Goal: Task Accomplishment & Management: Use online tool/utility

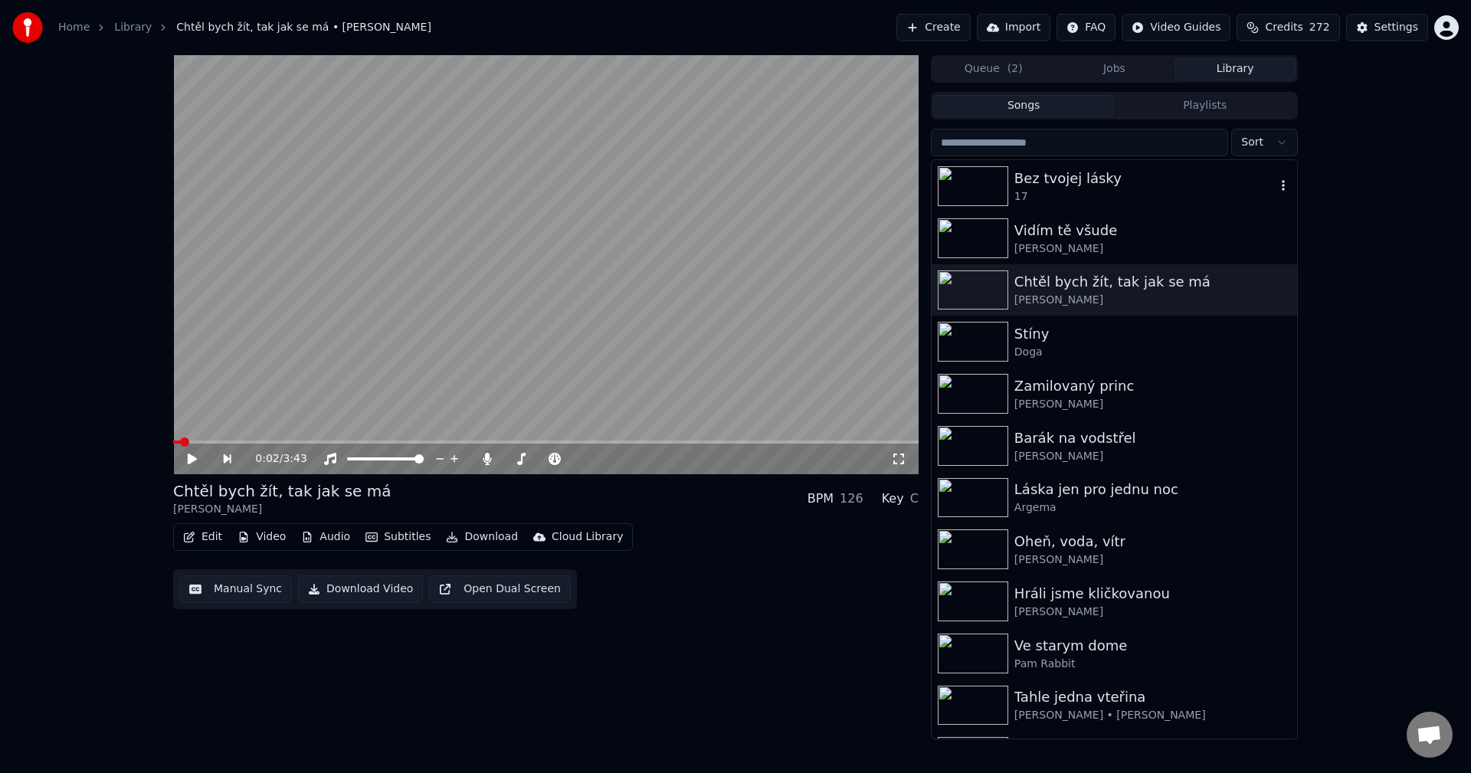
click at [1083, 182] on div "Bez tvojej lásky" at bounding box center [1144, 178] width 261 height 21
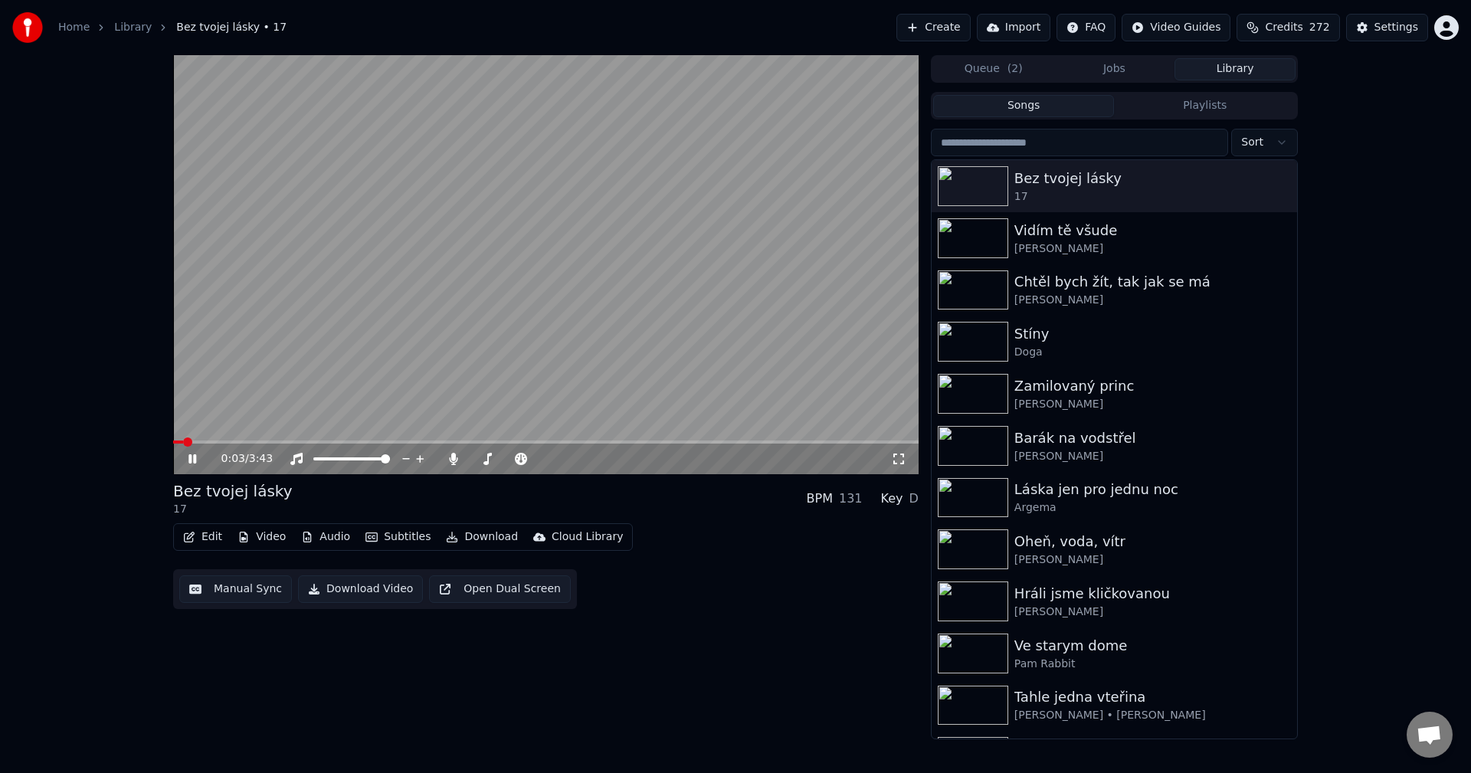
click at [244, 585] on button "Manual Sync" at bounding box center [235, 589] width 113 height 28
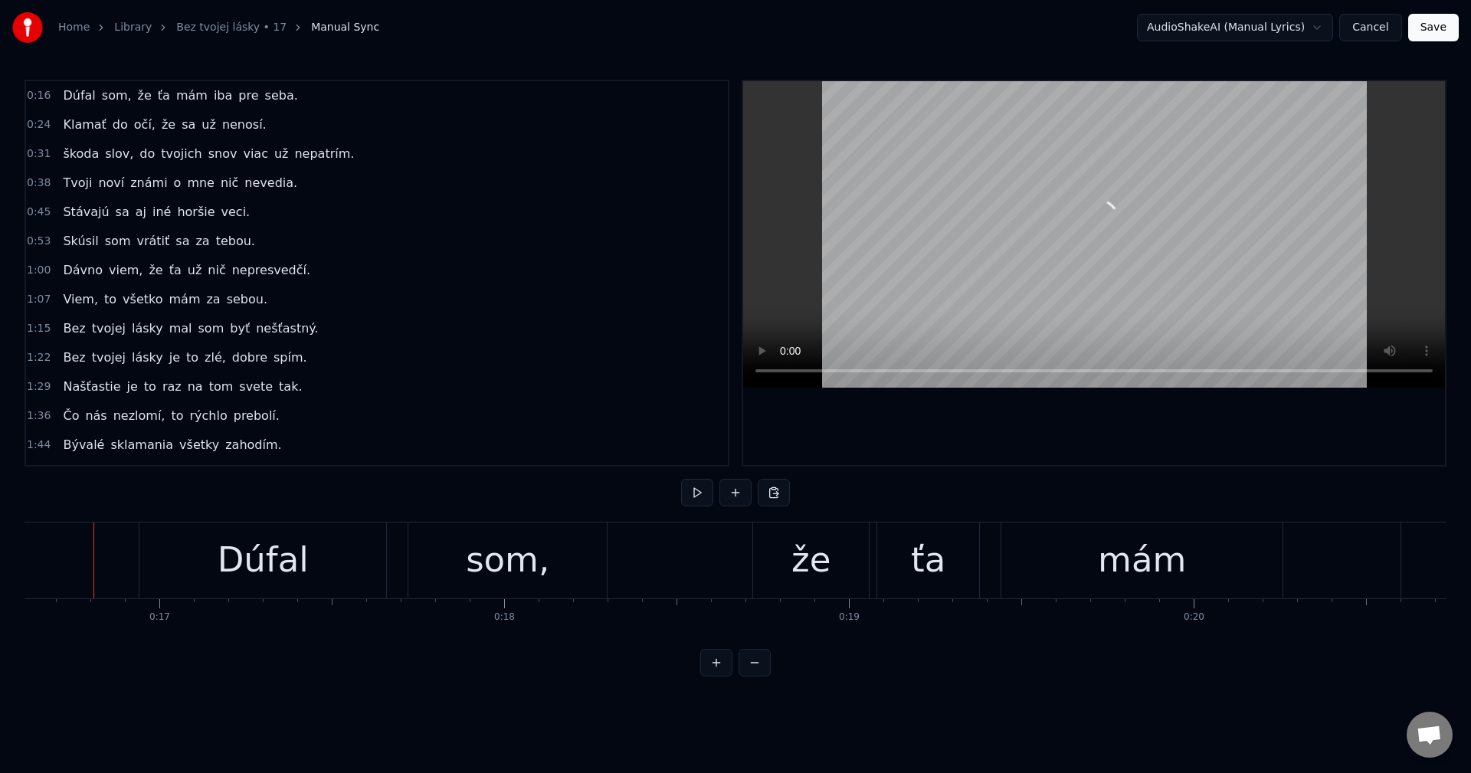
scroll to position [0, 5718]
click at [701, 497] on button at bounding box center [697, 493] width 32 height 28
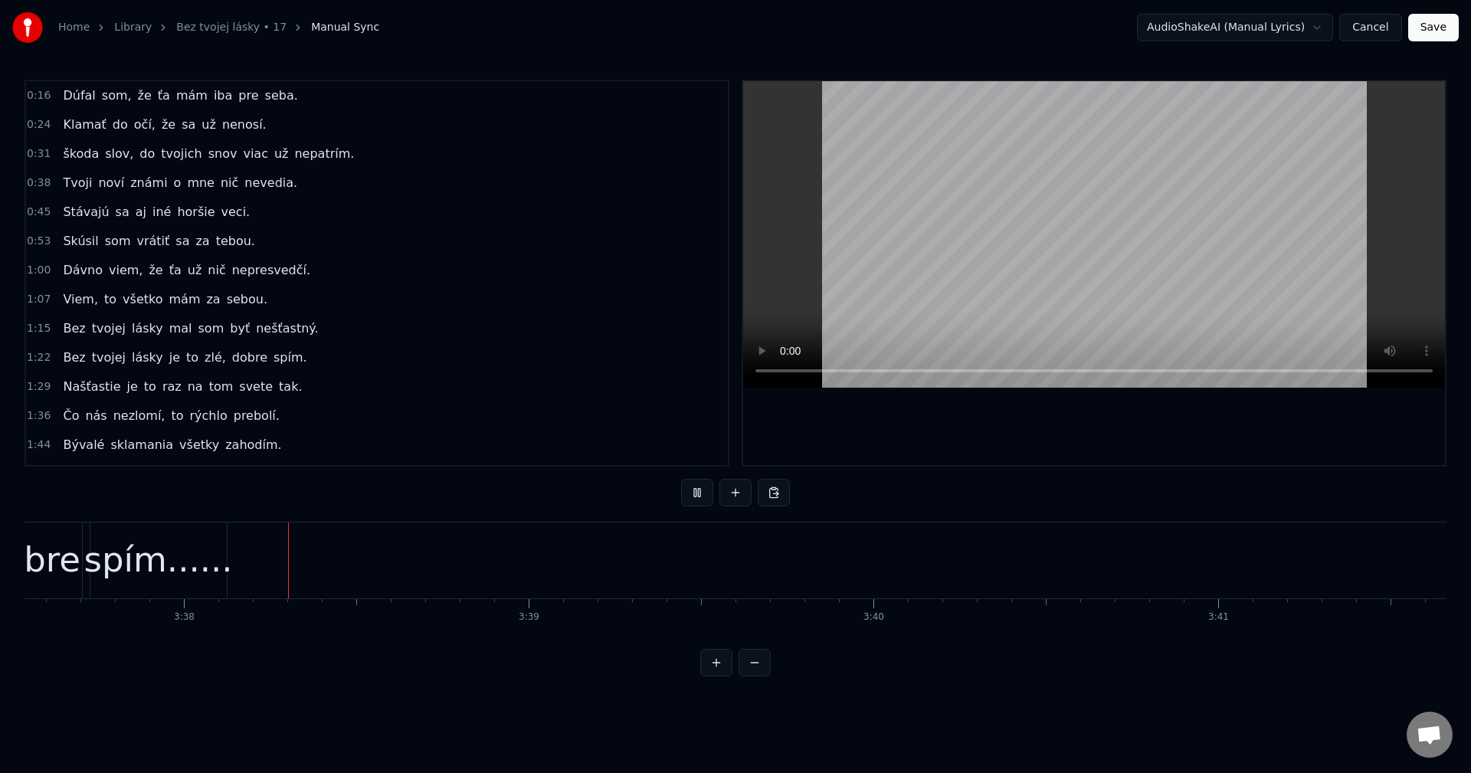
scroll to position [0, 75030]
click at [703, 504] on button at bounding box center [697, 493] width 32 height 28
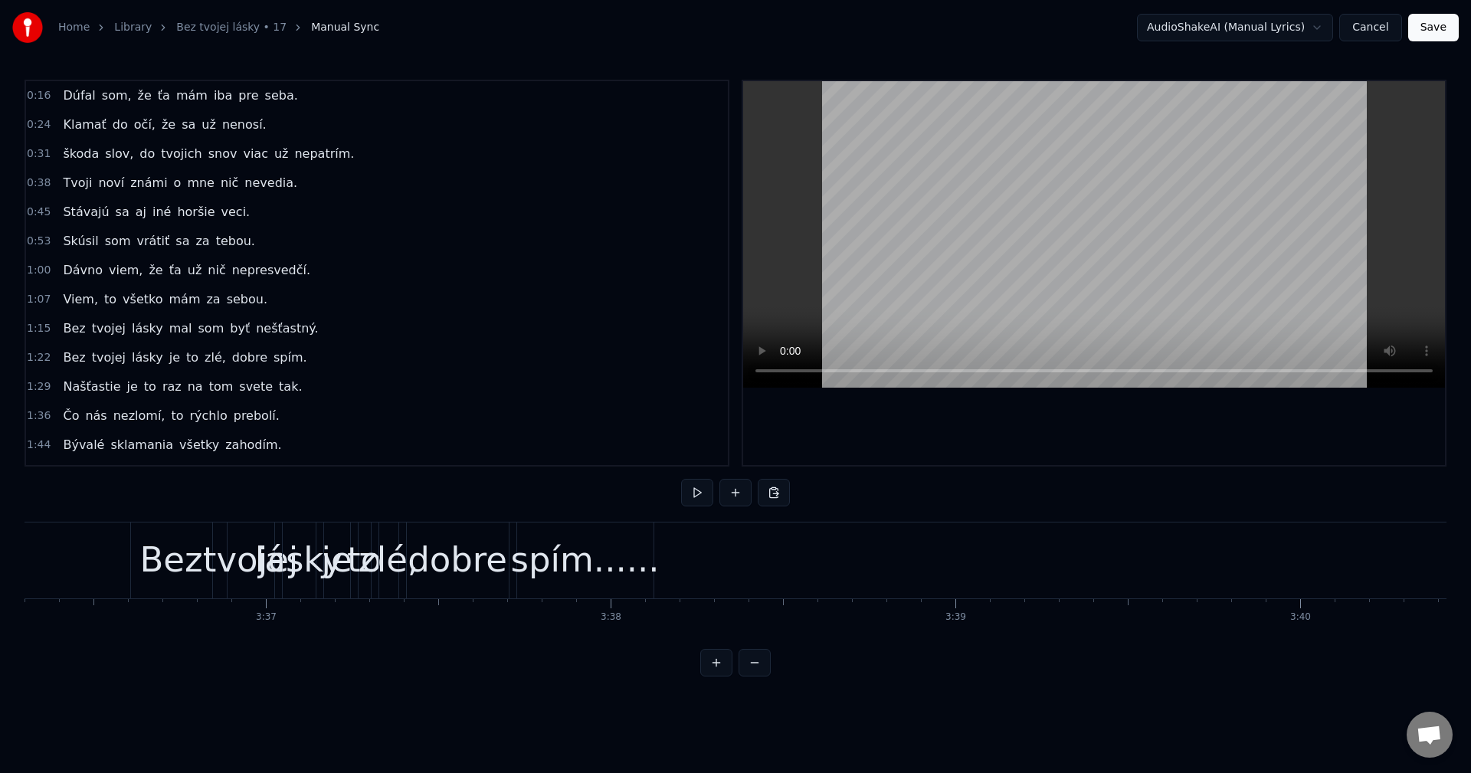
scroll to position [0, 74539]
click at [595, 571] on div "spím......" at bounding box center [627, 560] width 149 height 52
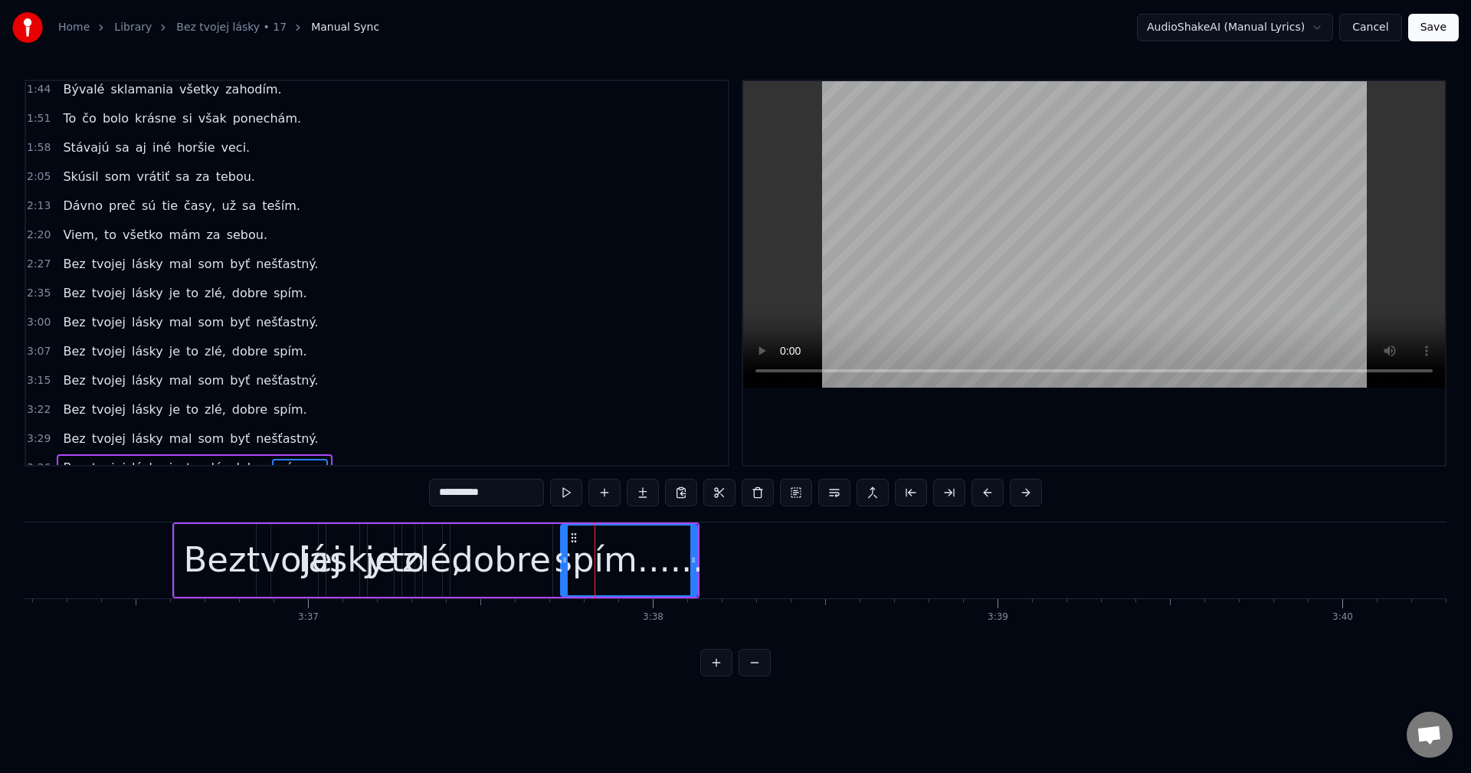
scroll to position [373, 0]
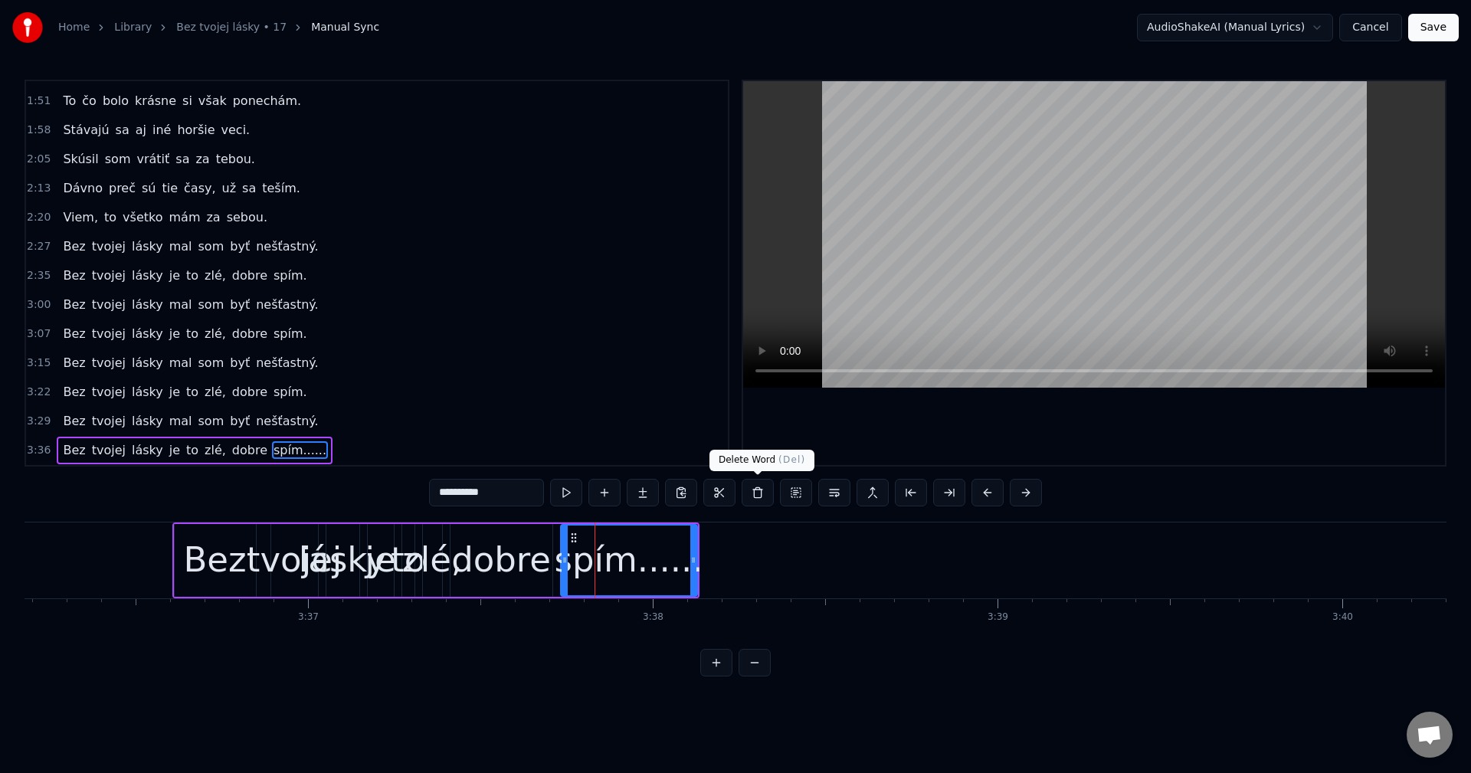
click at [752, 486] on button at bounding box center [758, 493] width 32 height 28
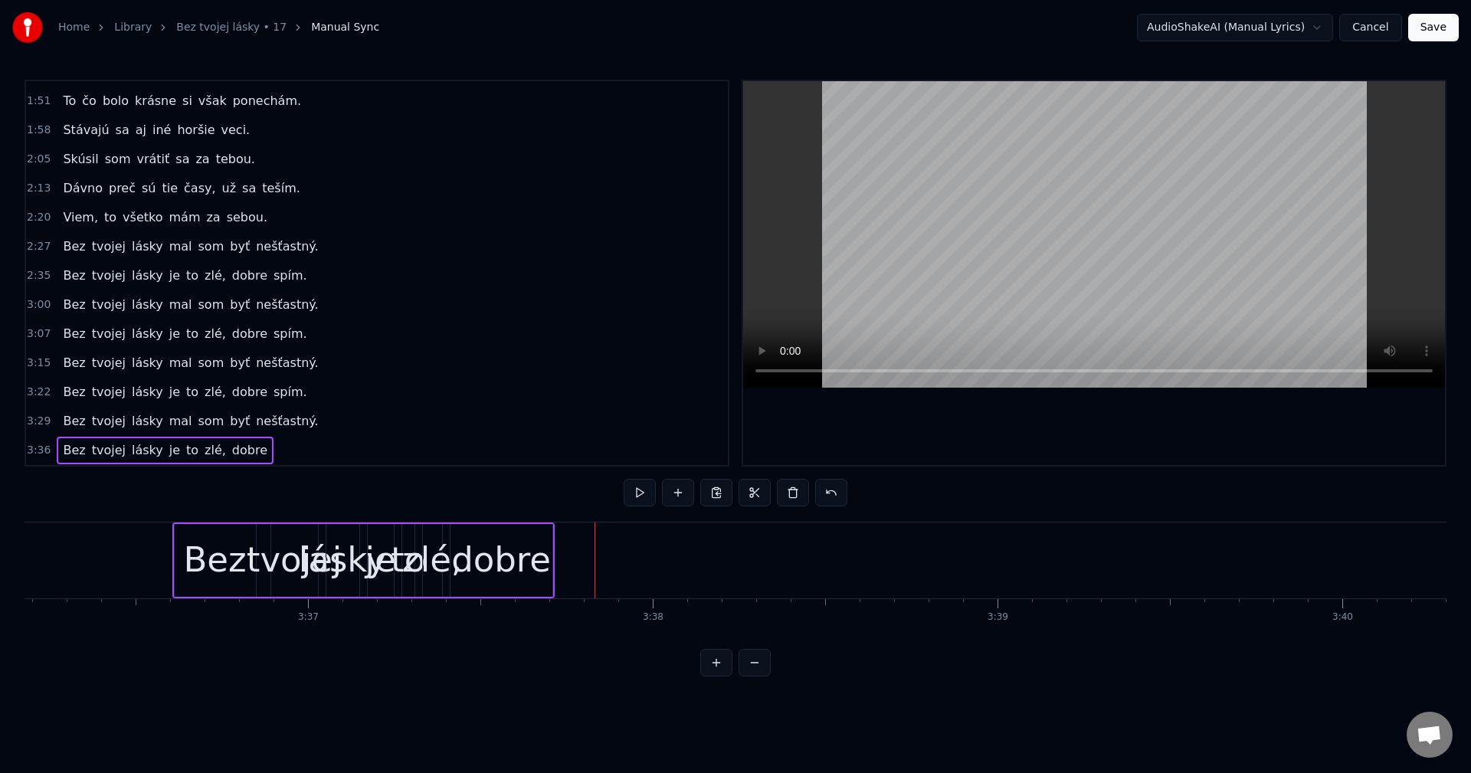
click at [523, 546] on div "dobre" at bounding box center [501, 560] width 100 height 52
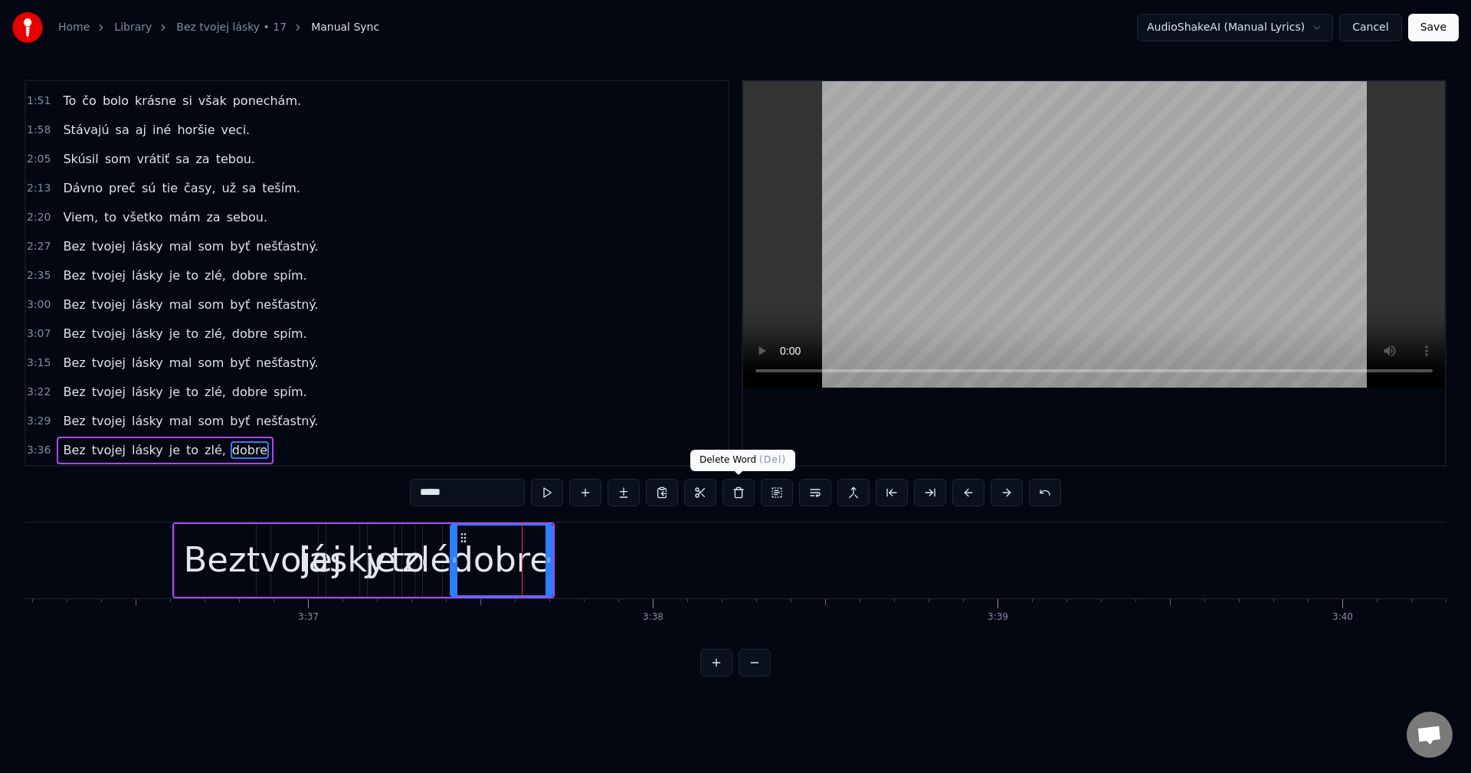
click at [745, 496] on button at bounding box center [739, 493] width 32 height 28
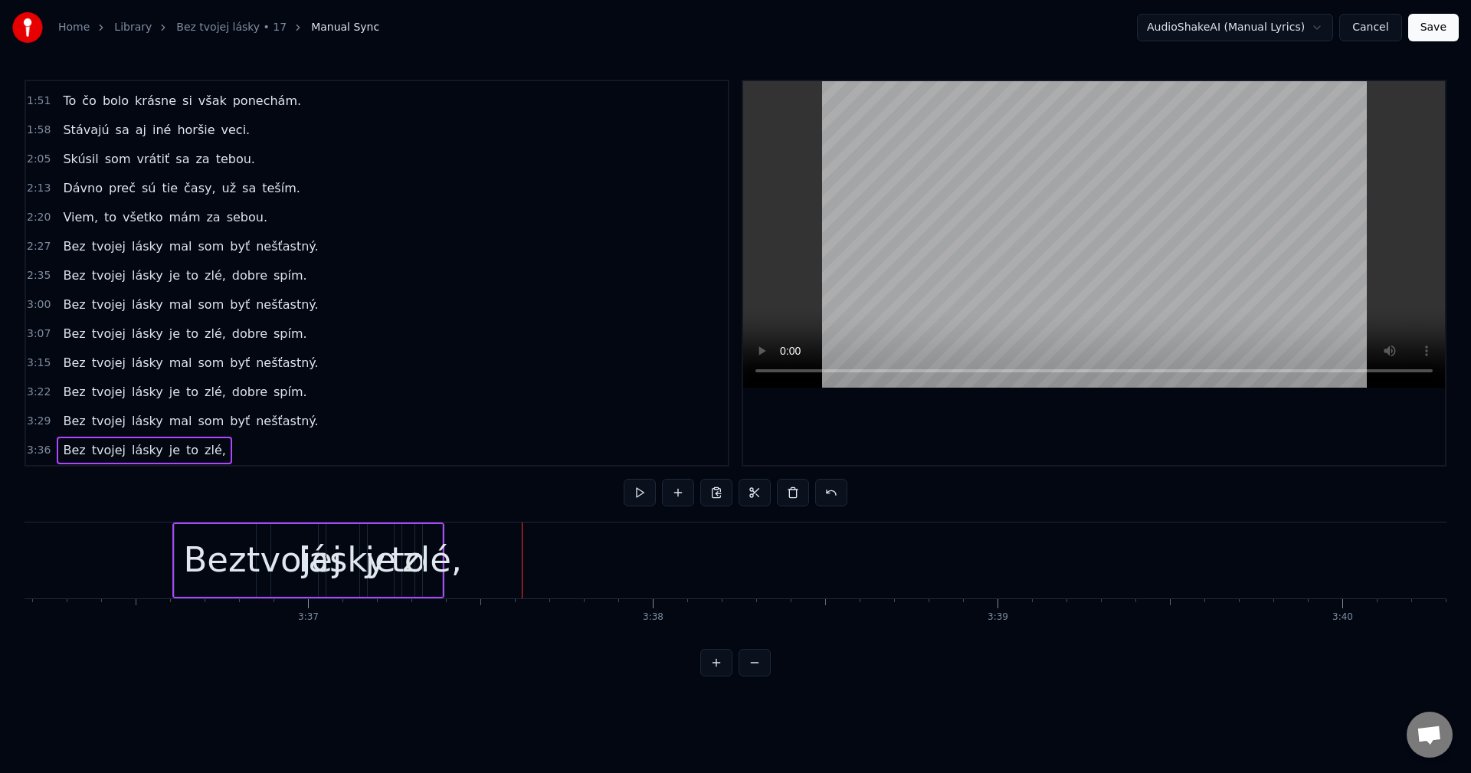
click at [203, 451] on span "zlé," at bounding box center [215, 450] width 25 height 18
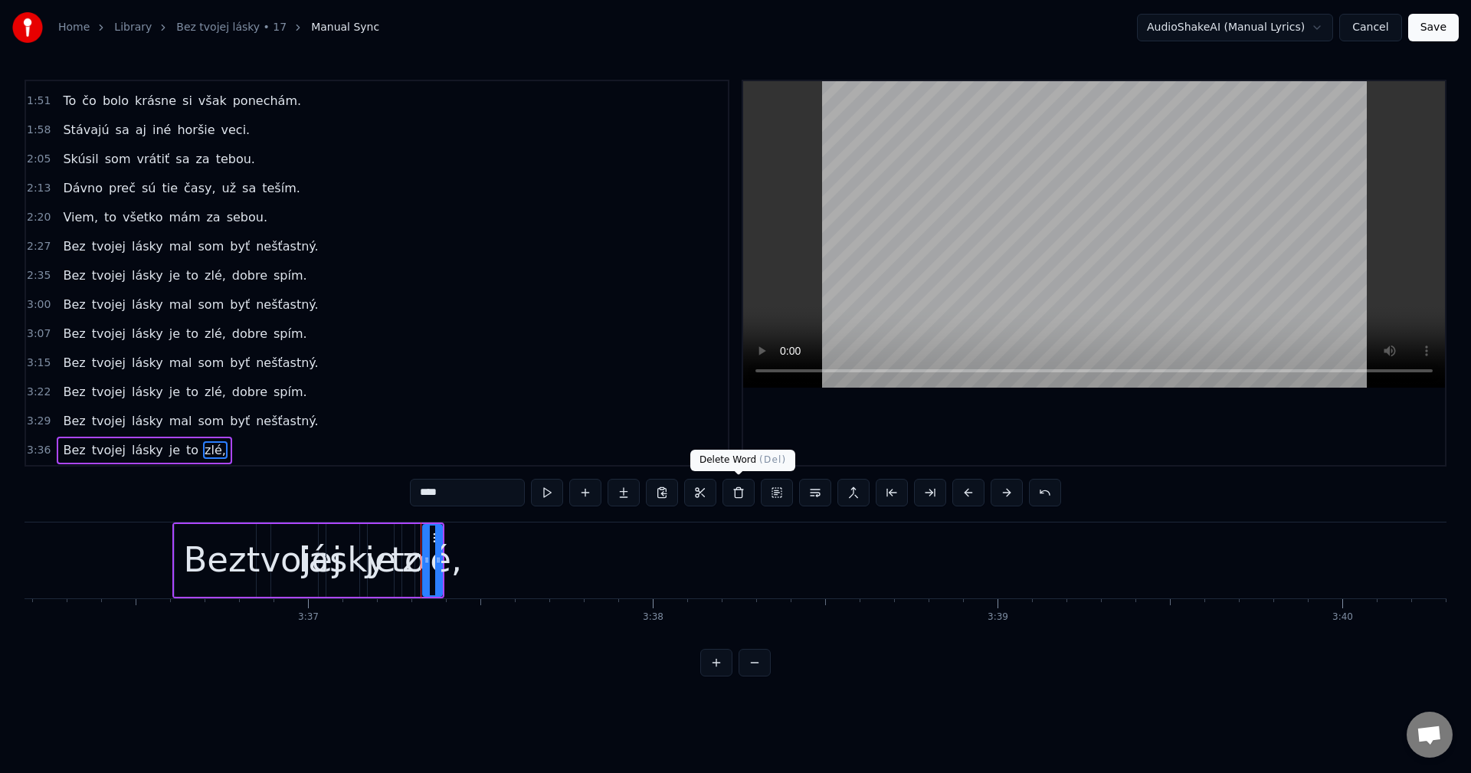
click at [742, 495] on button at bounding box center [739, 493] width 32 height 28
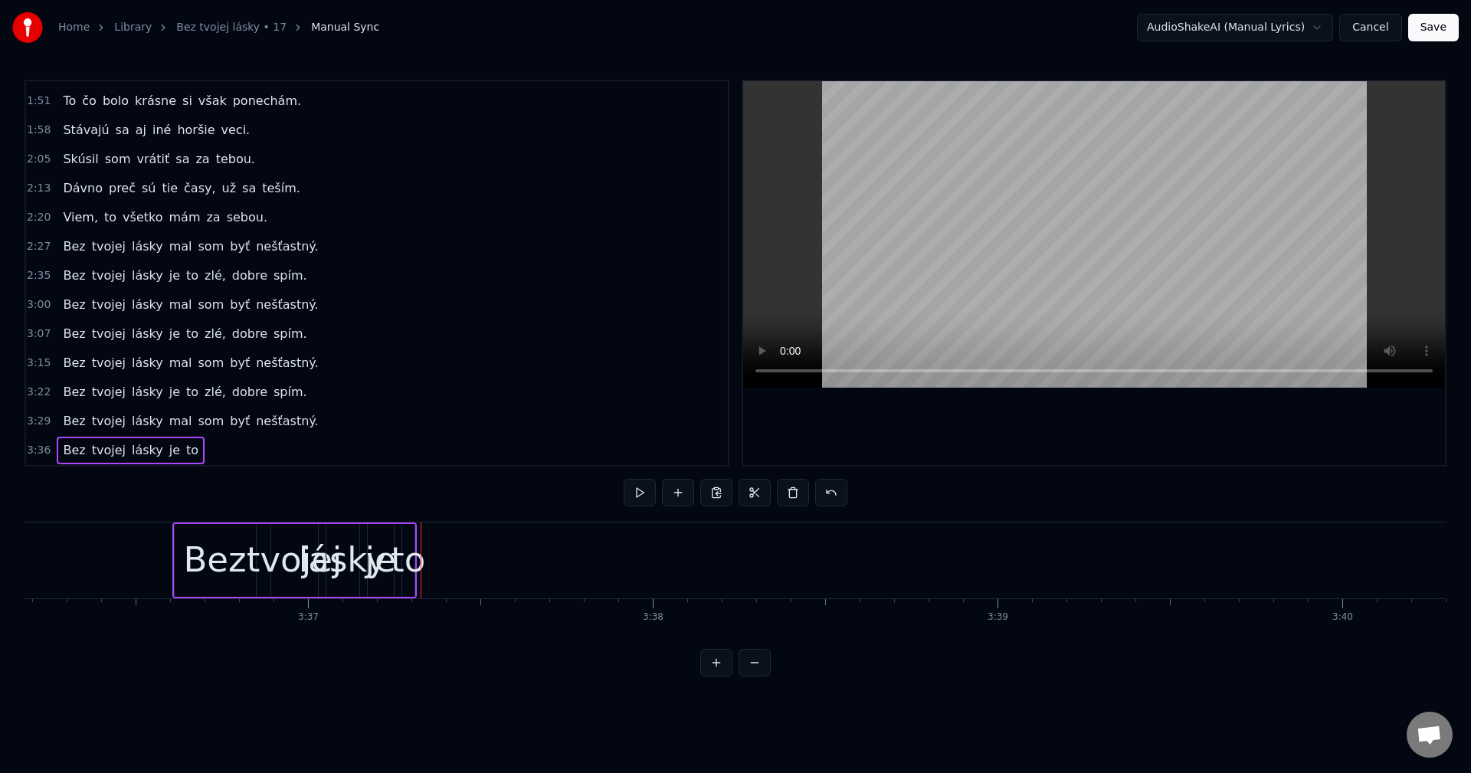
click at [168, 454] on span "je" at bounding box center [175, 450] width 14 height 18
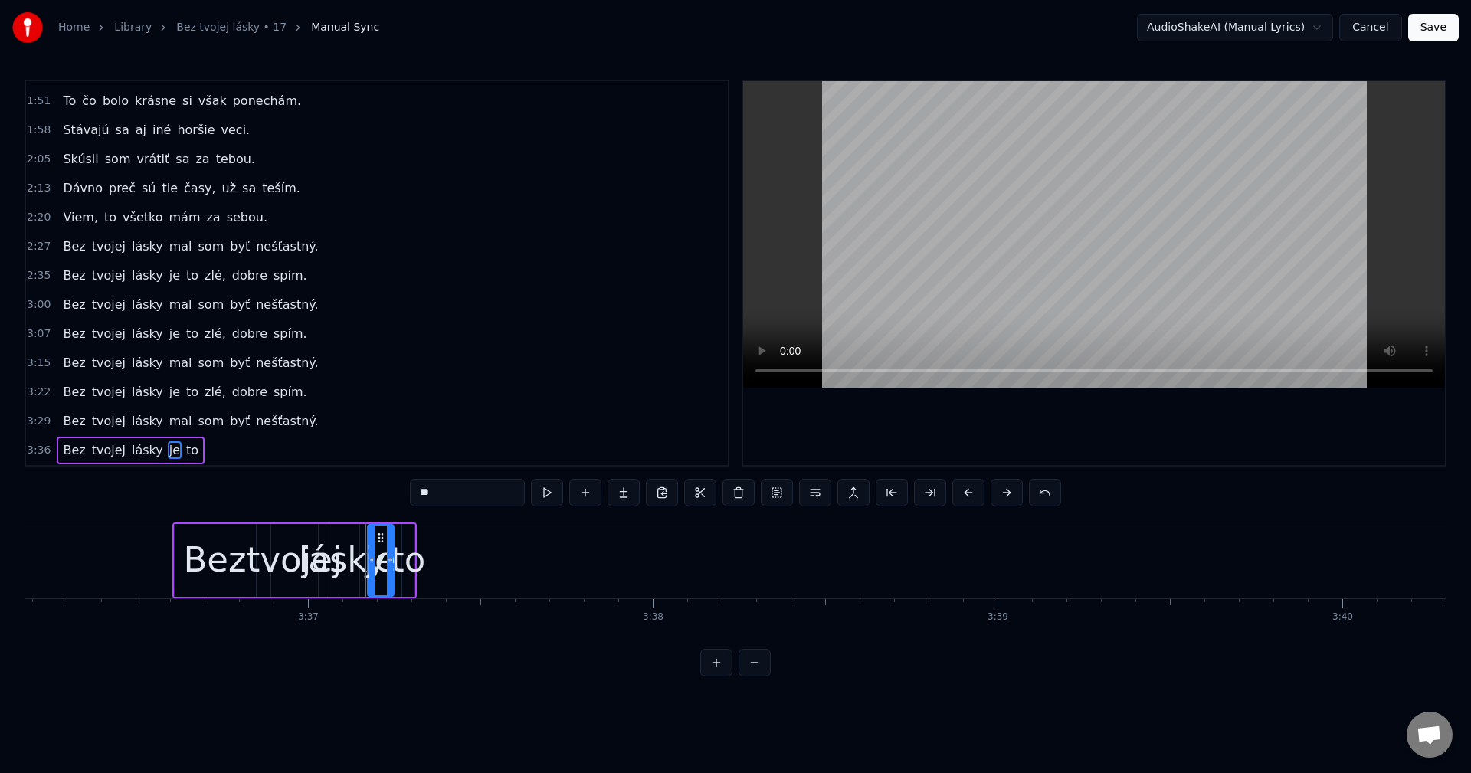
click at [185, 449] on span "to" at bounding box center [192, 450] width 15 height 18
type input "**"
click at [730, 493] on button at bounding box center [739, 493] width 32 height 28
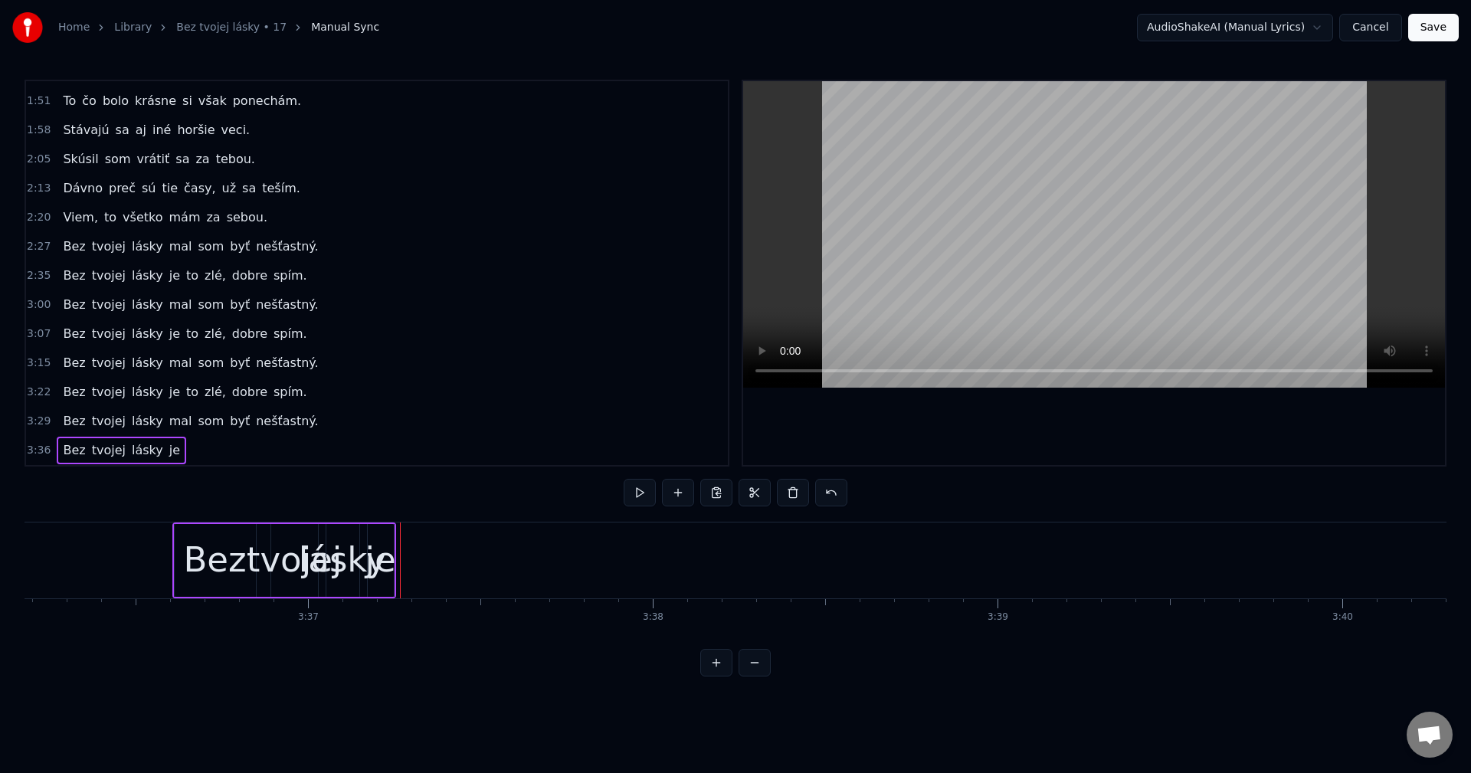
click at [168, 451] on span "je" at bounding box center [175, 450] width 14 height 18
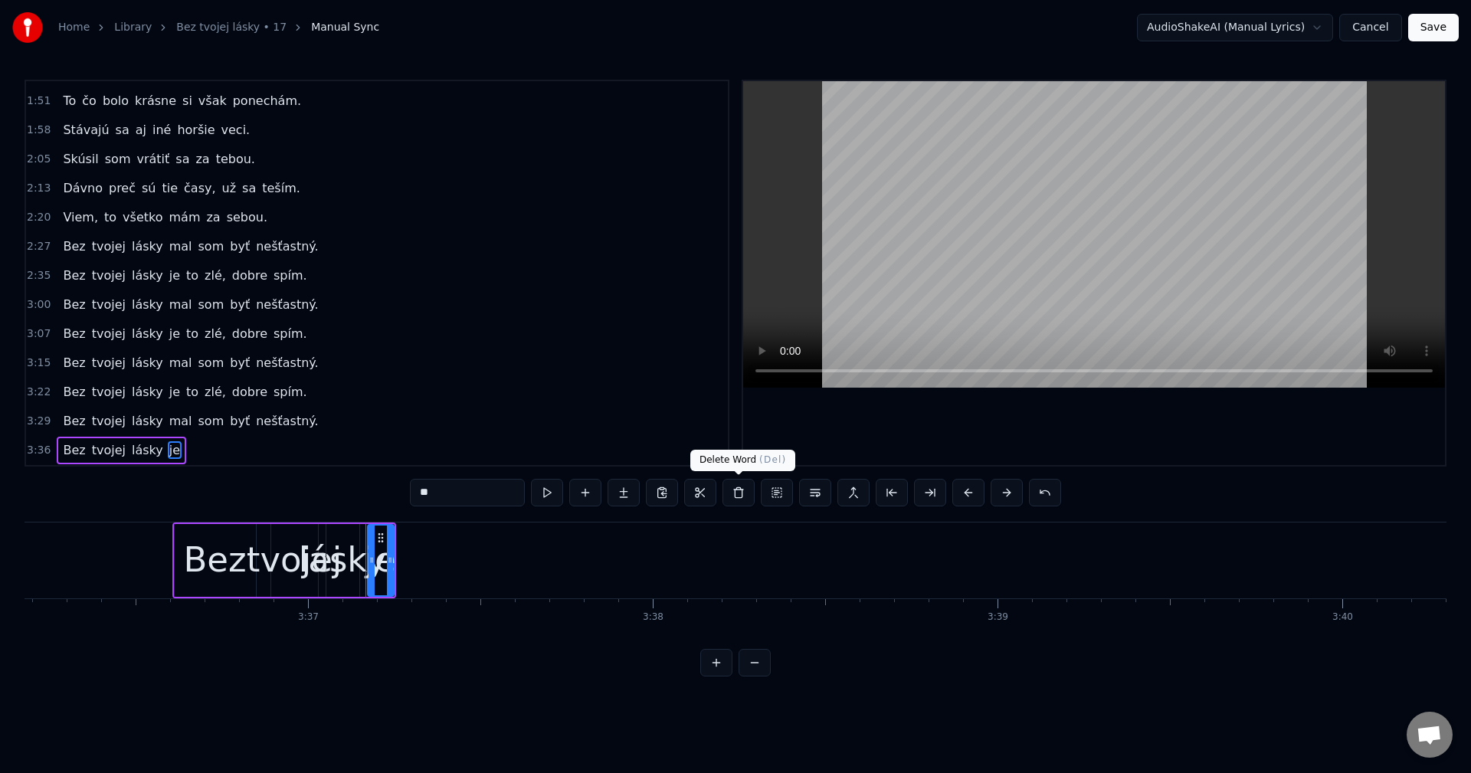
click at [730, 497] on button at bounding box center [739, 493] width 32 height 28
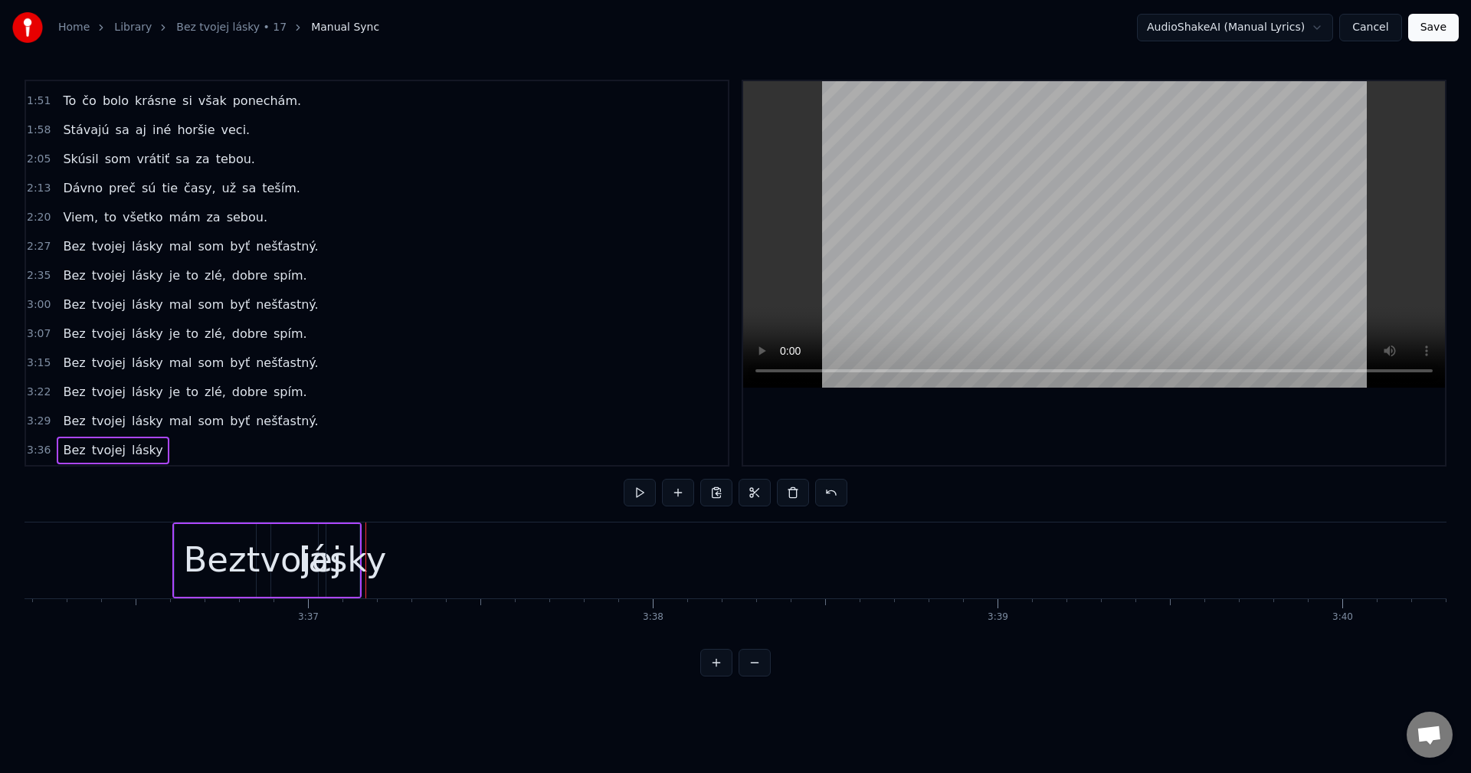
click at [215, 561] on div "Bez" at bounding box center [215, 560] width 63 height 52
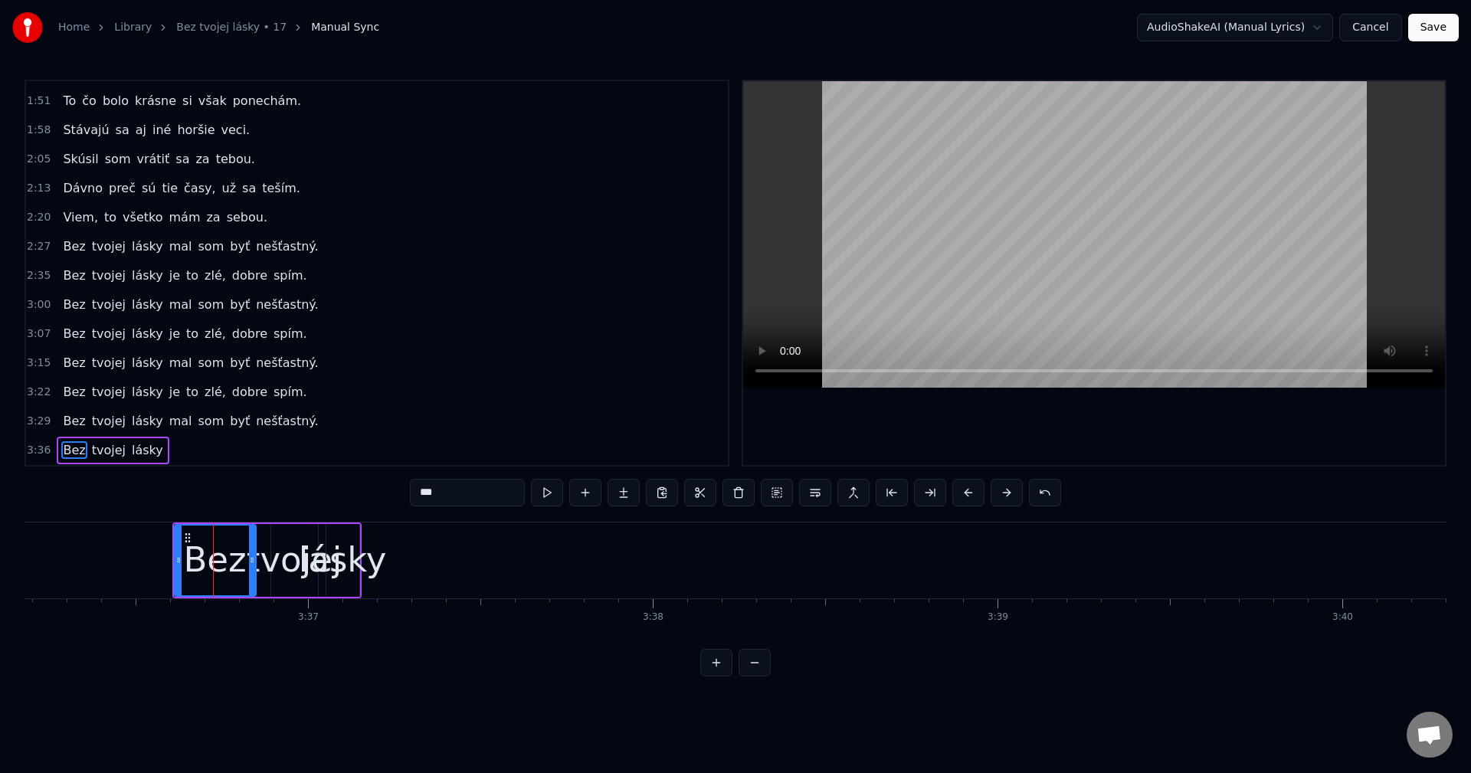
click at [274, 559] on div "tvojej" at bounding box center [295, 560] width 96 height 52
click at [339, 554] on div "lásky" at bounding box center [343, 560] width 88 height 52
type input "*****"
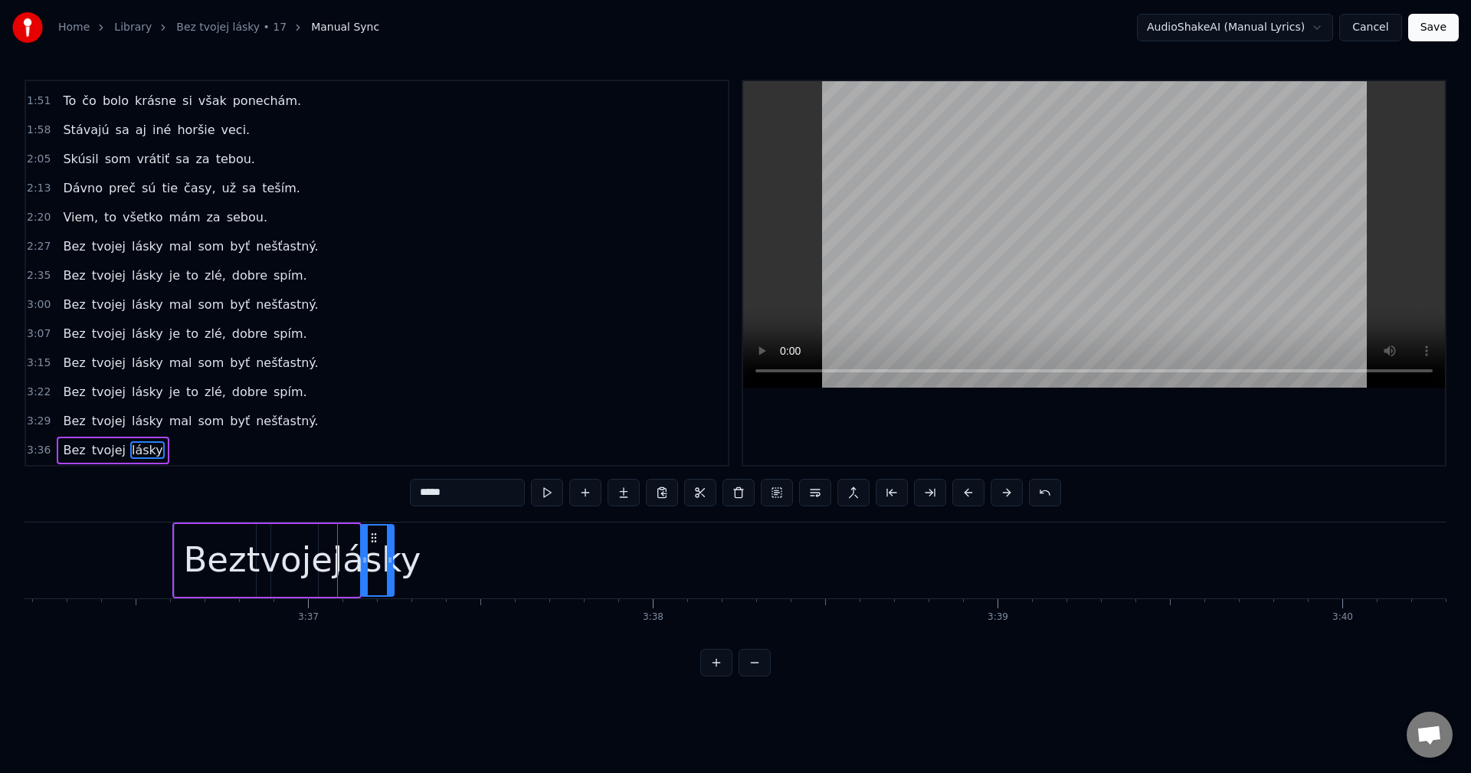
drag, startPoint x: 339, startPoint y: 535, endPoint x: 373, endPoint y: 535, distance: 34.5
click at [373, 535] on icon at bounding box center [374, 538] width 12 height 12
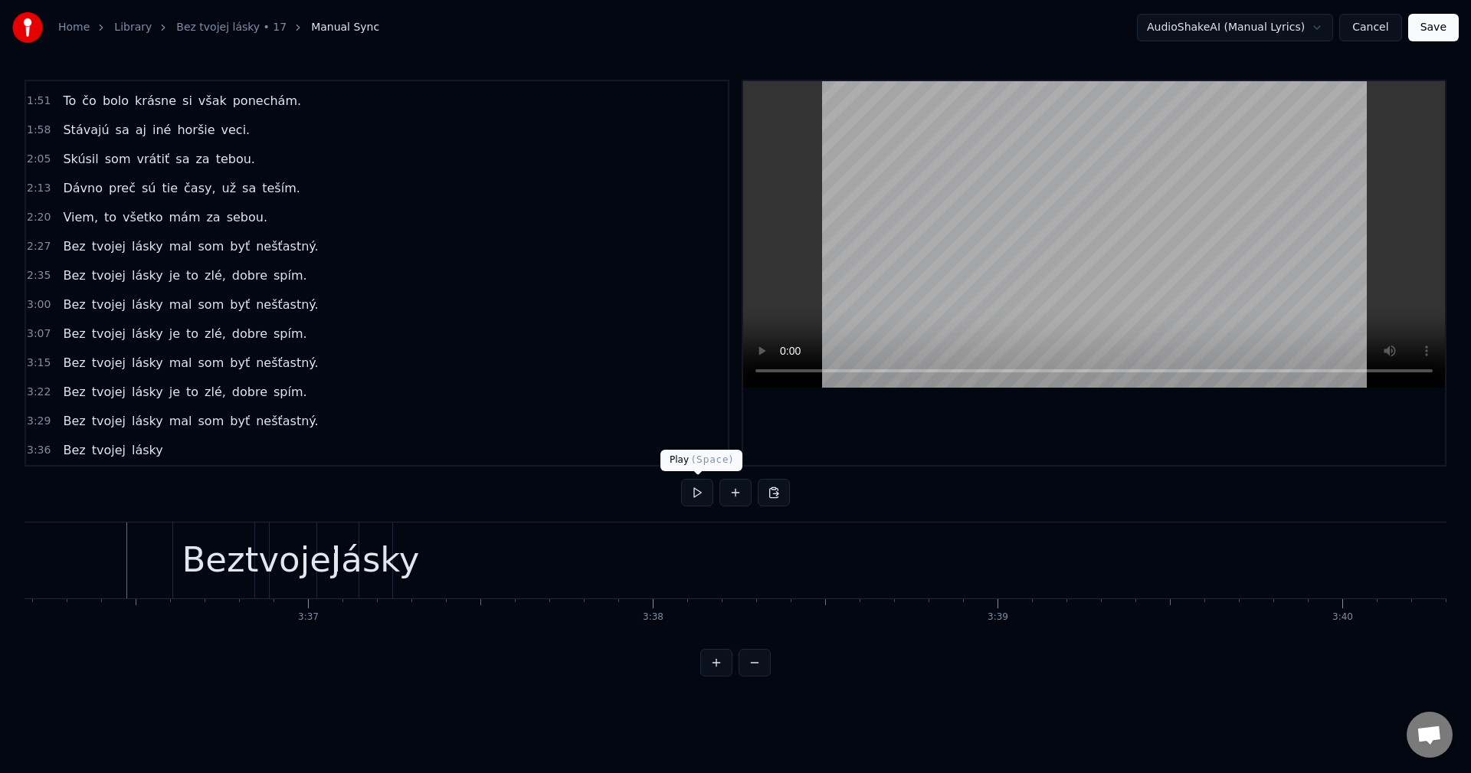
click at [689, 485] on button at bounding box center [697, 493] width 32 height 28
click at [382, 549] on div "lásky" at bounding box center [376, 560] width 88 height 52
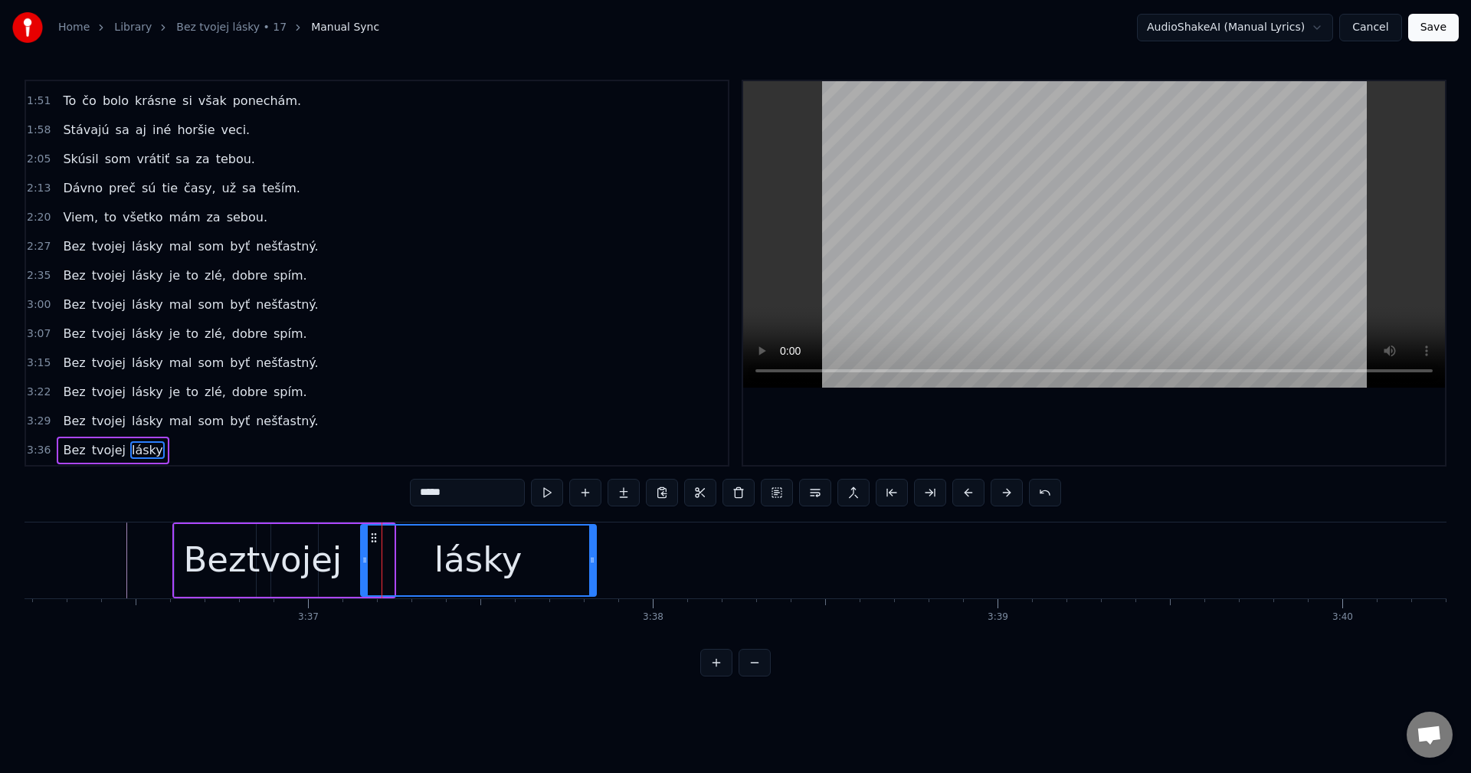
drag, startPoint x: 388, startPoint y: 541, endPoint x: 591, endPoint y: 538, distance: 202.3
click at [591, 538] on div at bounding box center [592, 561] width 6 height 70
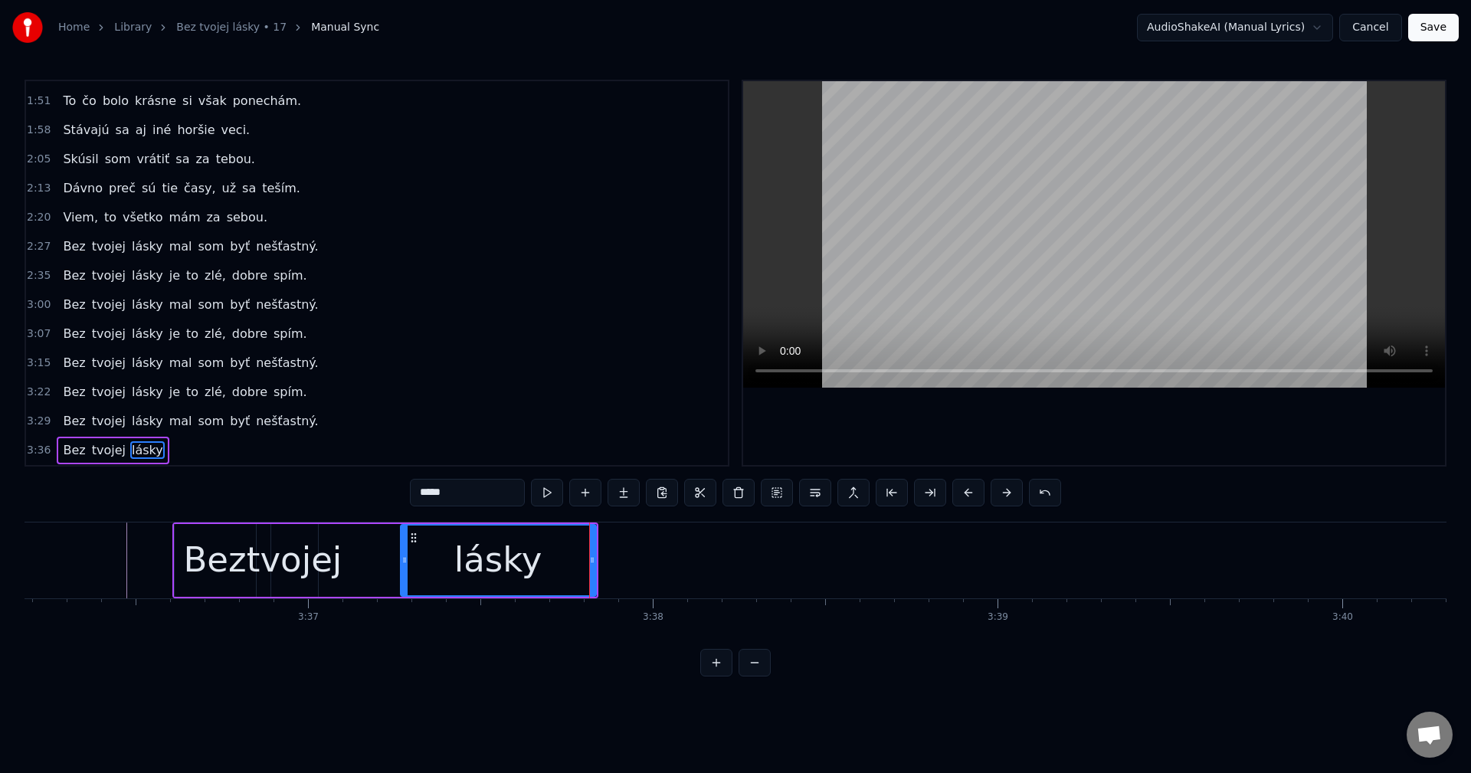
drag, startPoint x: 366, startPoint y: 544, endPoint x: 406, endPoint y: 549, distance: 40.2
click at [406, 549] on div at bounding box center [405, 561] width 6 height 70
click at [297, 556] on div "tvojej" at bounding box center [295, 560] width 96 height 52
type input "******"
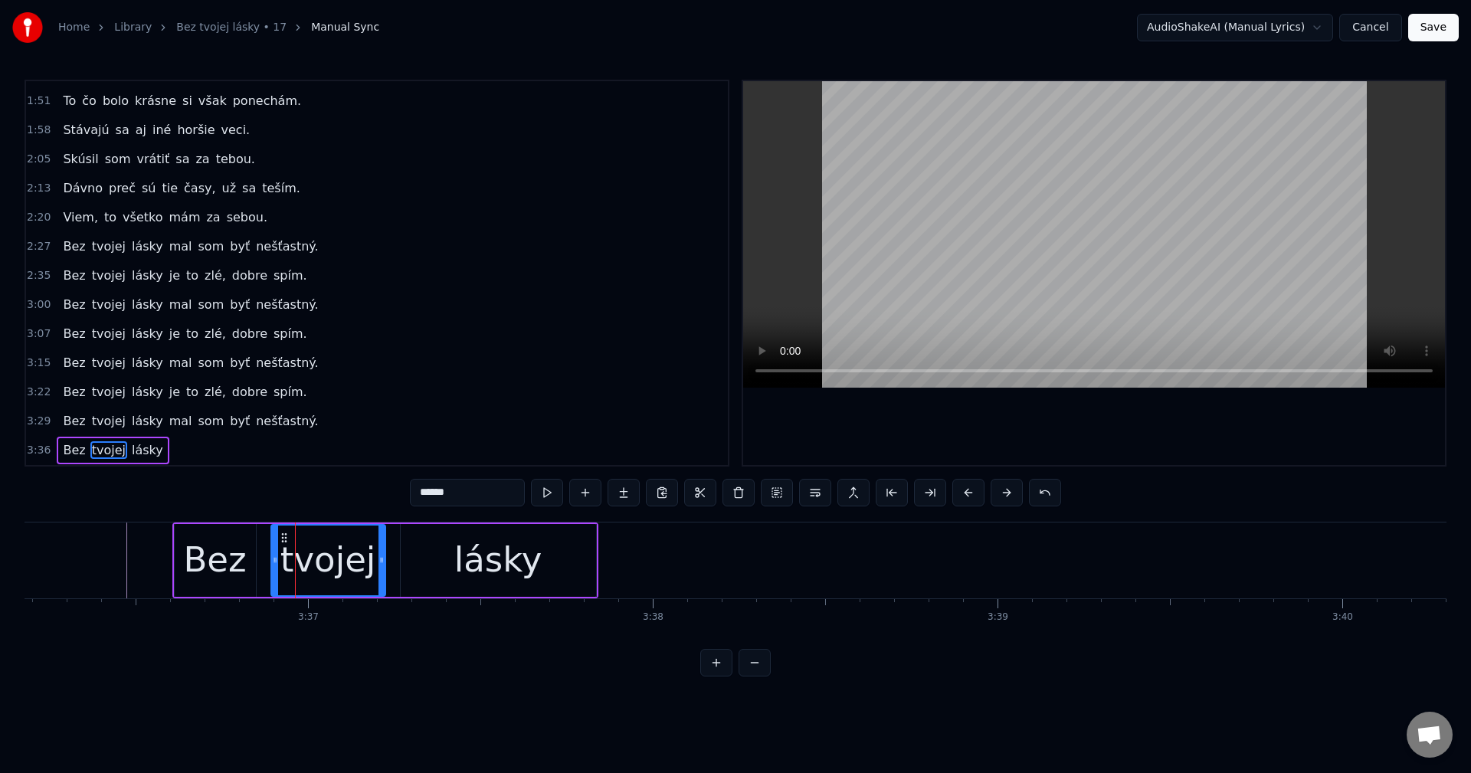
drag, startPoint x: 313, startPoint y: 554, endPoint x: 381, endPoint y: 556, distance: 67.5
click at [381, 556] on icon at bounding box center [382, 560] width 6 height 12
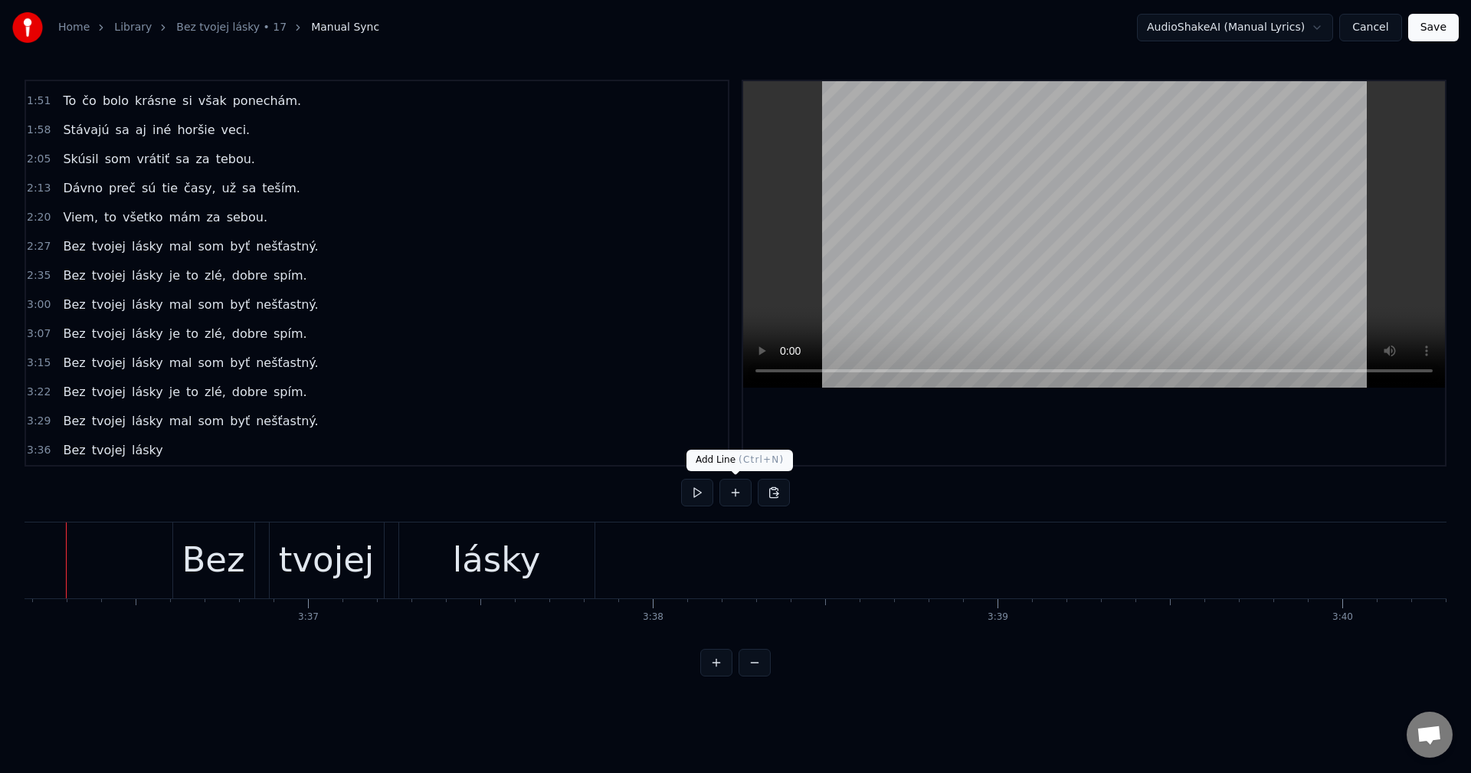
scroll to position [0, 74503]
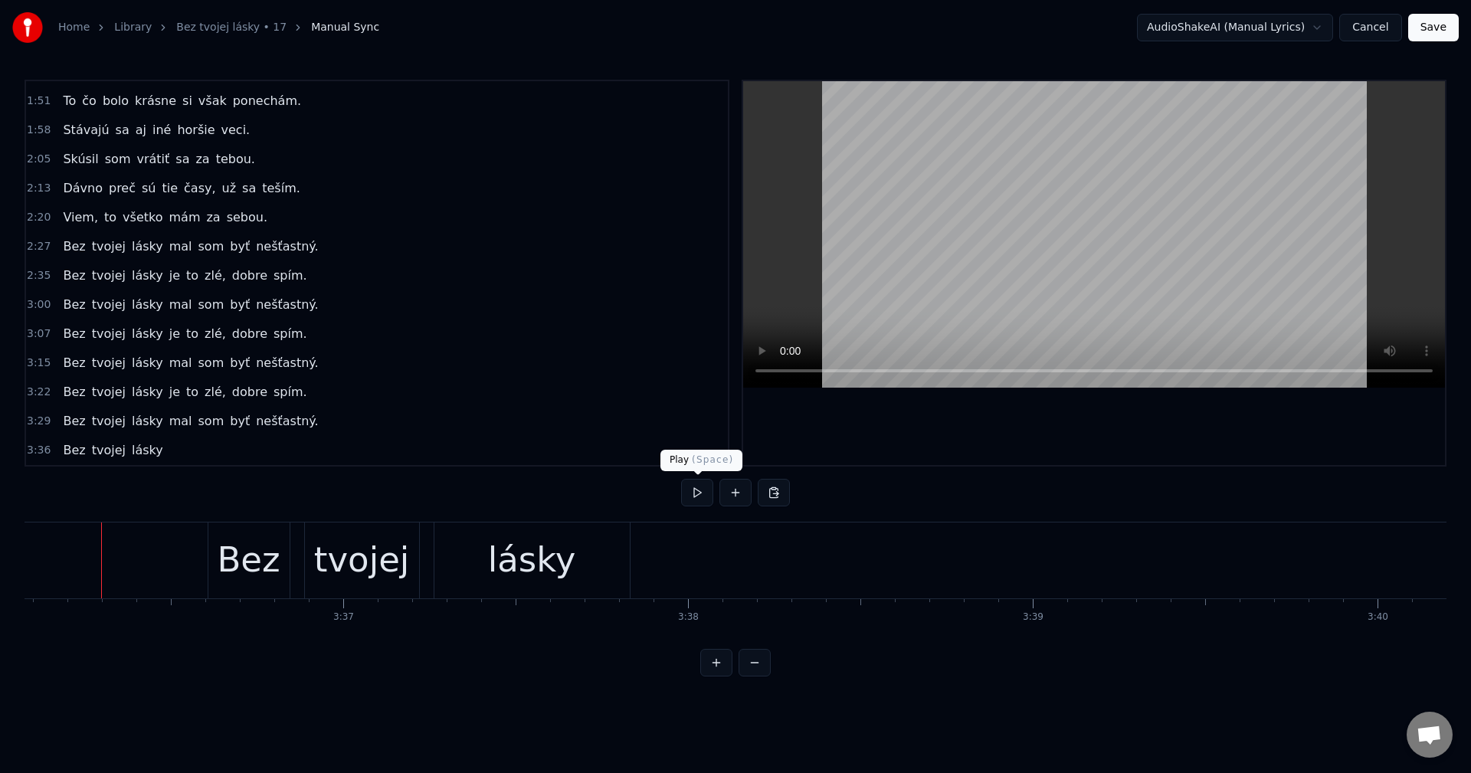
click at [698, 490] on button at bounding box center [697, 493] width 32 height 28
click at [1439, 28] on button "Save" at bounding box center [1433, 28] width 51 height 28
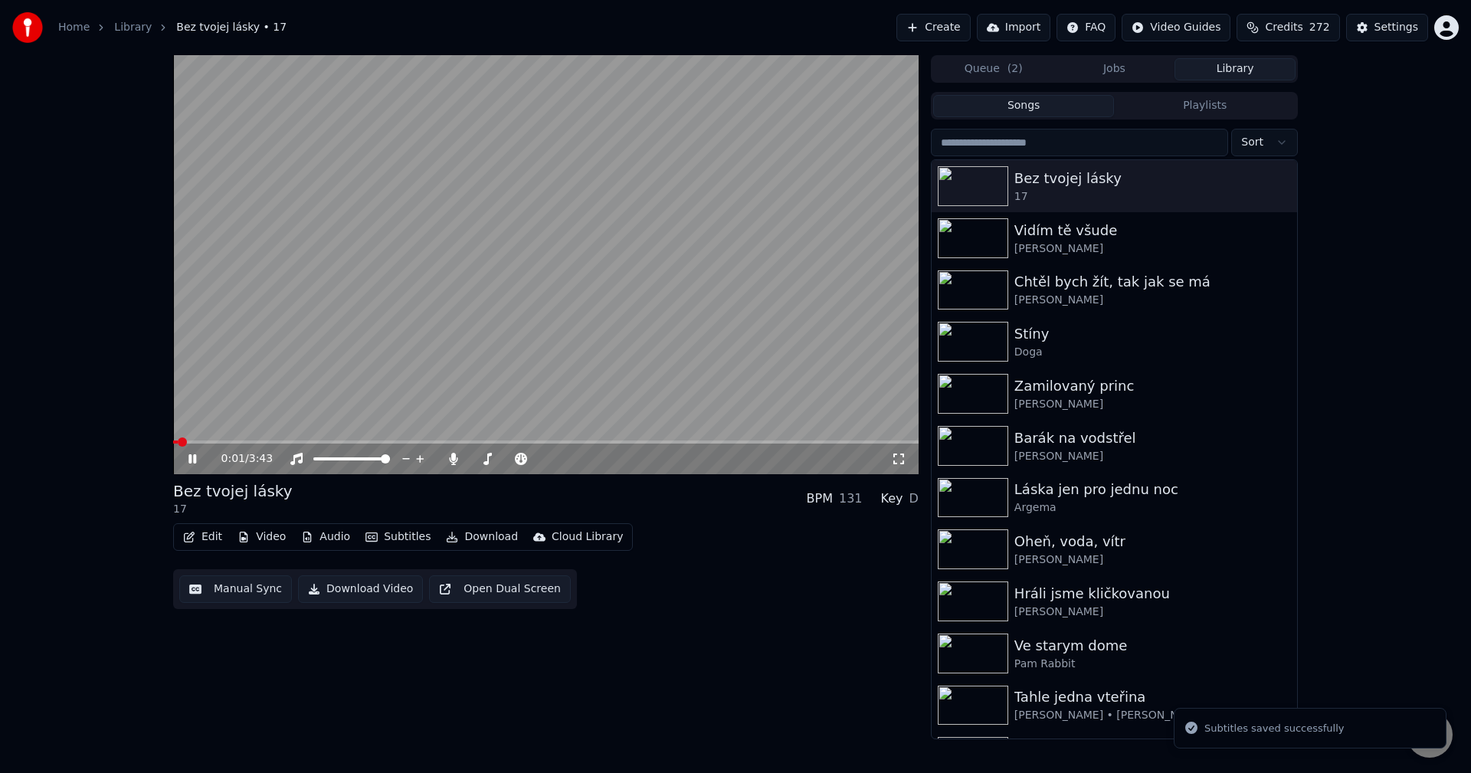
click at [188, 453] on div "0:01 / 3:43" at bounding box center [545, 458] width 733 height 15
click at [190, 455] on icon at bounding box center [192, 458] width 8 height 9
